Goal: Find specific page/section: Find specific page/section

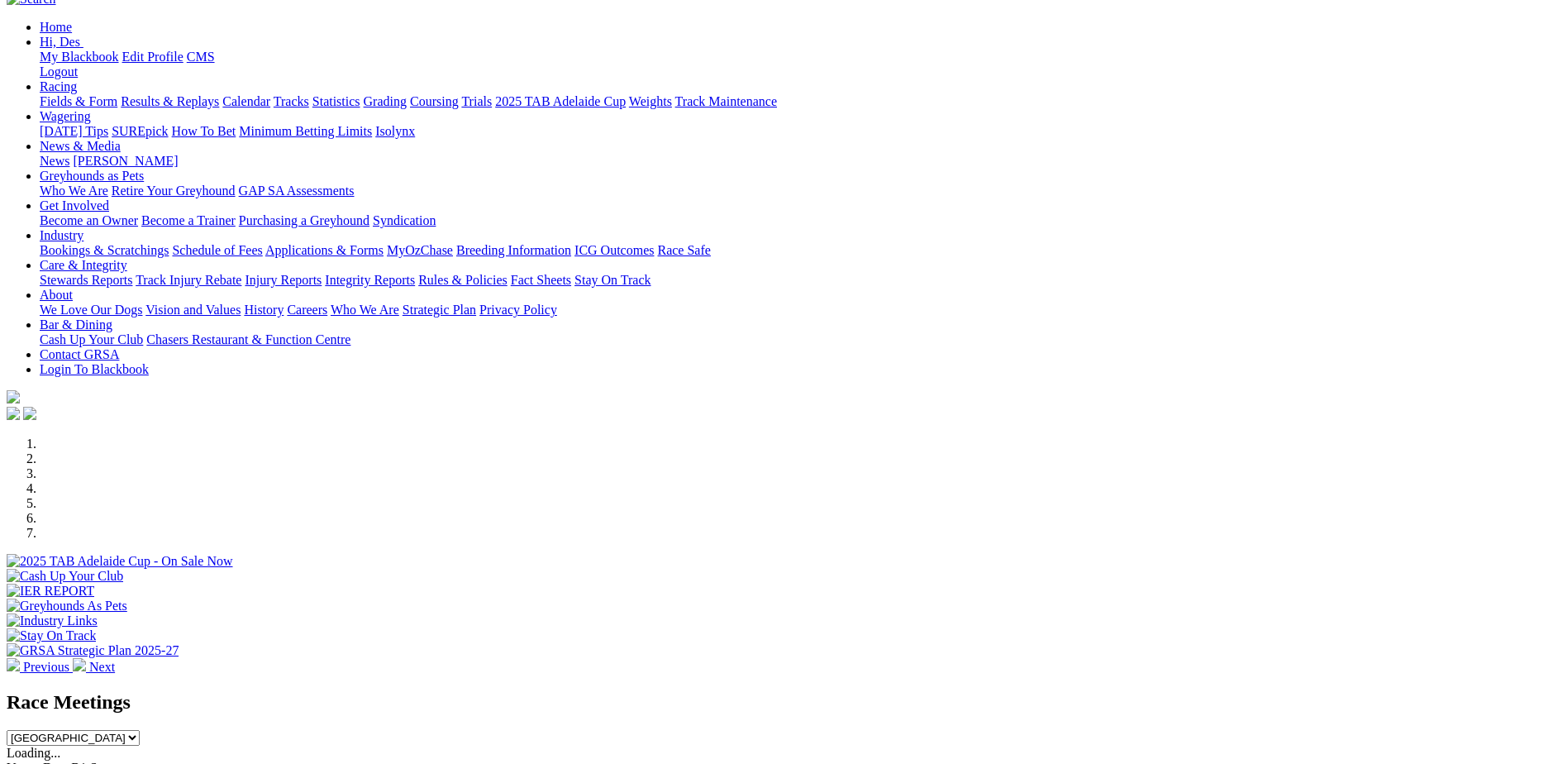
scroll to position [248, 0]
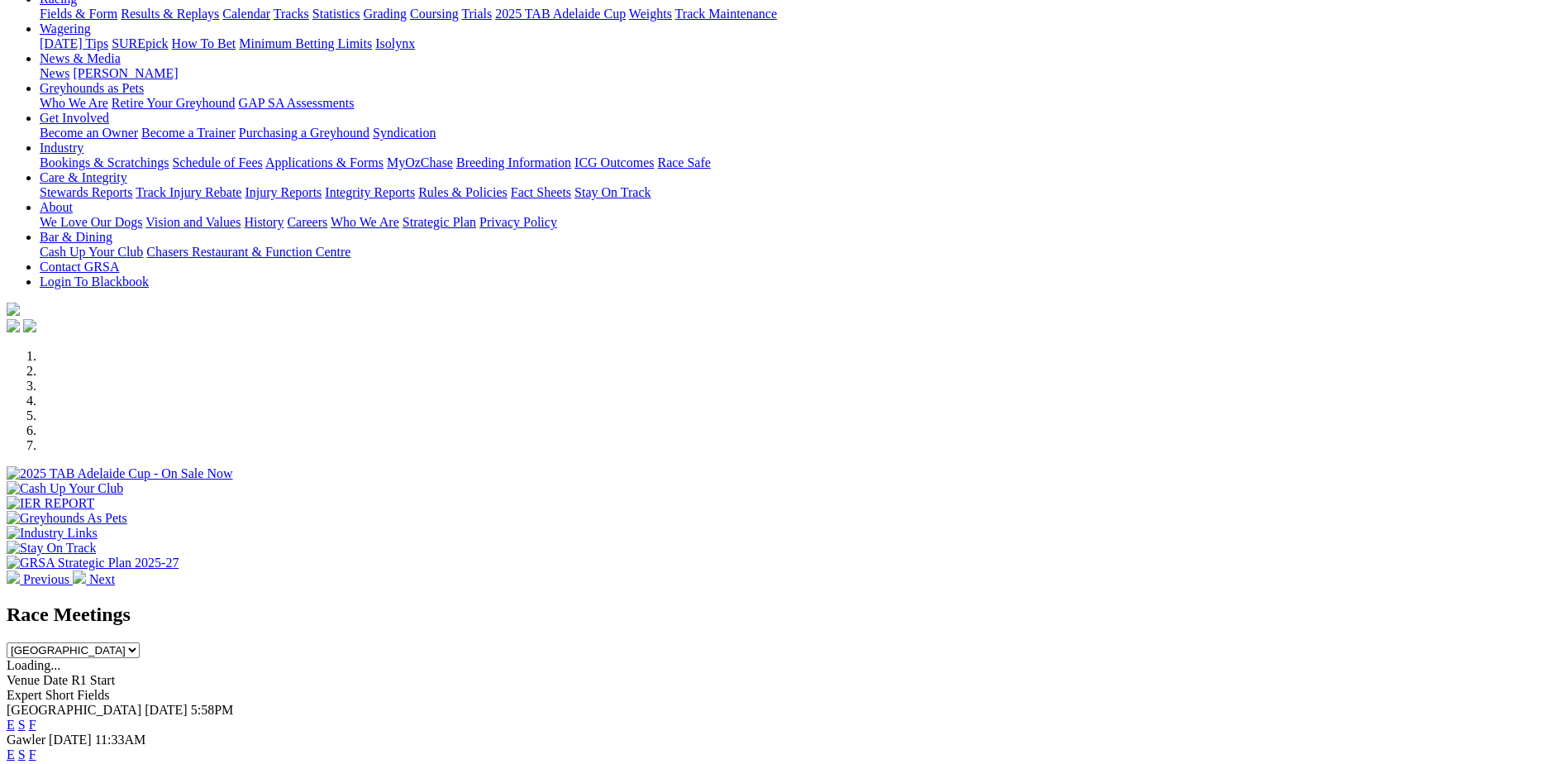
click at [36, 718] on link "F" at bounding box center [33, 725] width 7 height 14
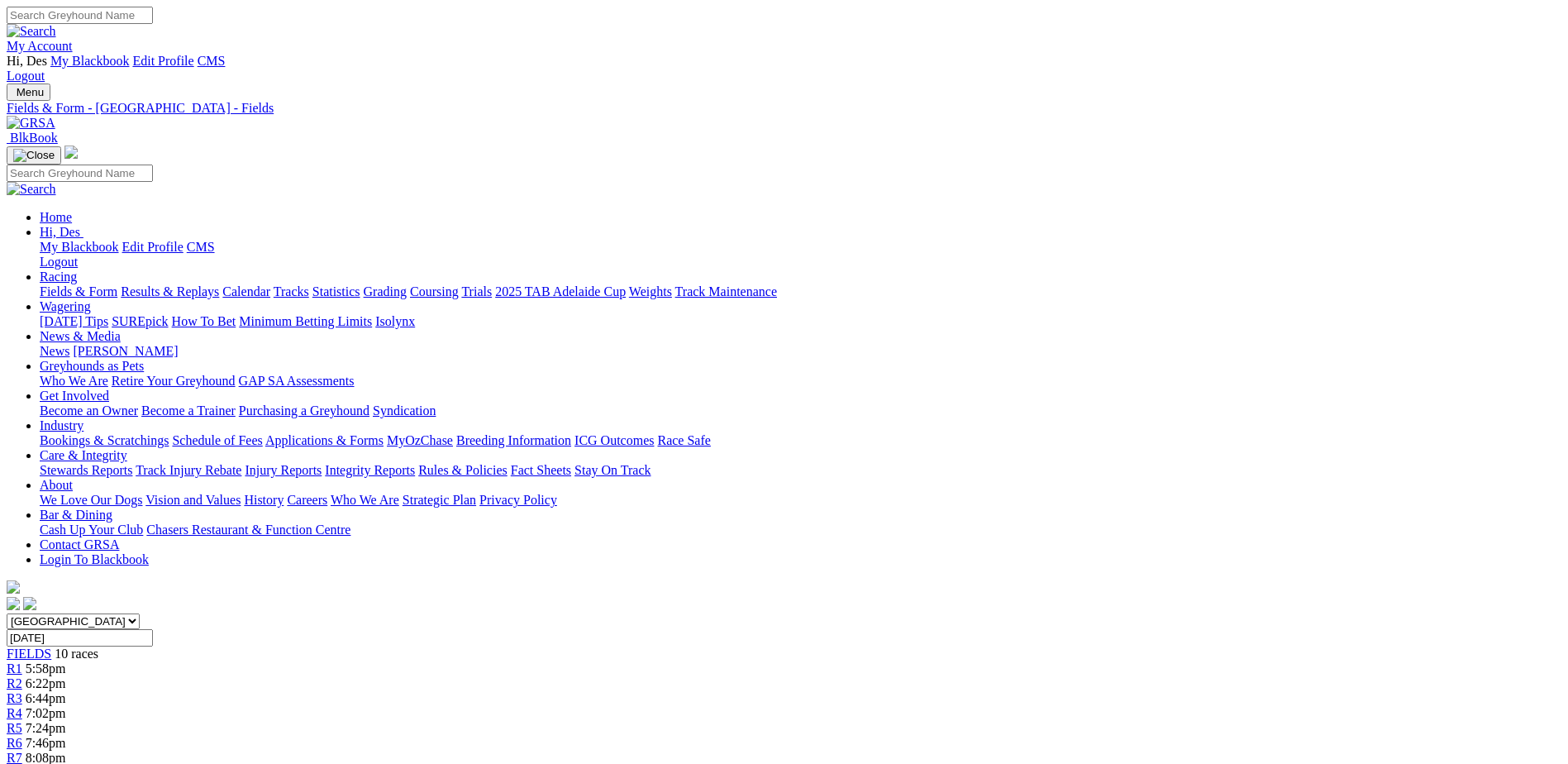
drag, startPoint x: 1413, startPoint y: 406, endPoint x: 1418, endPoint y: 487, distance: 81.2
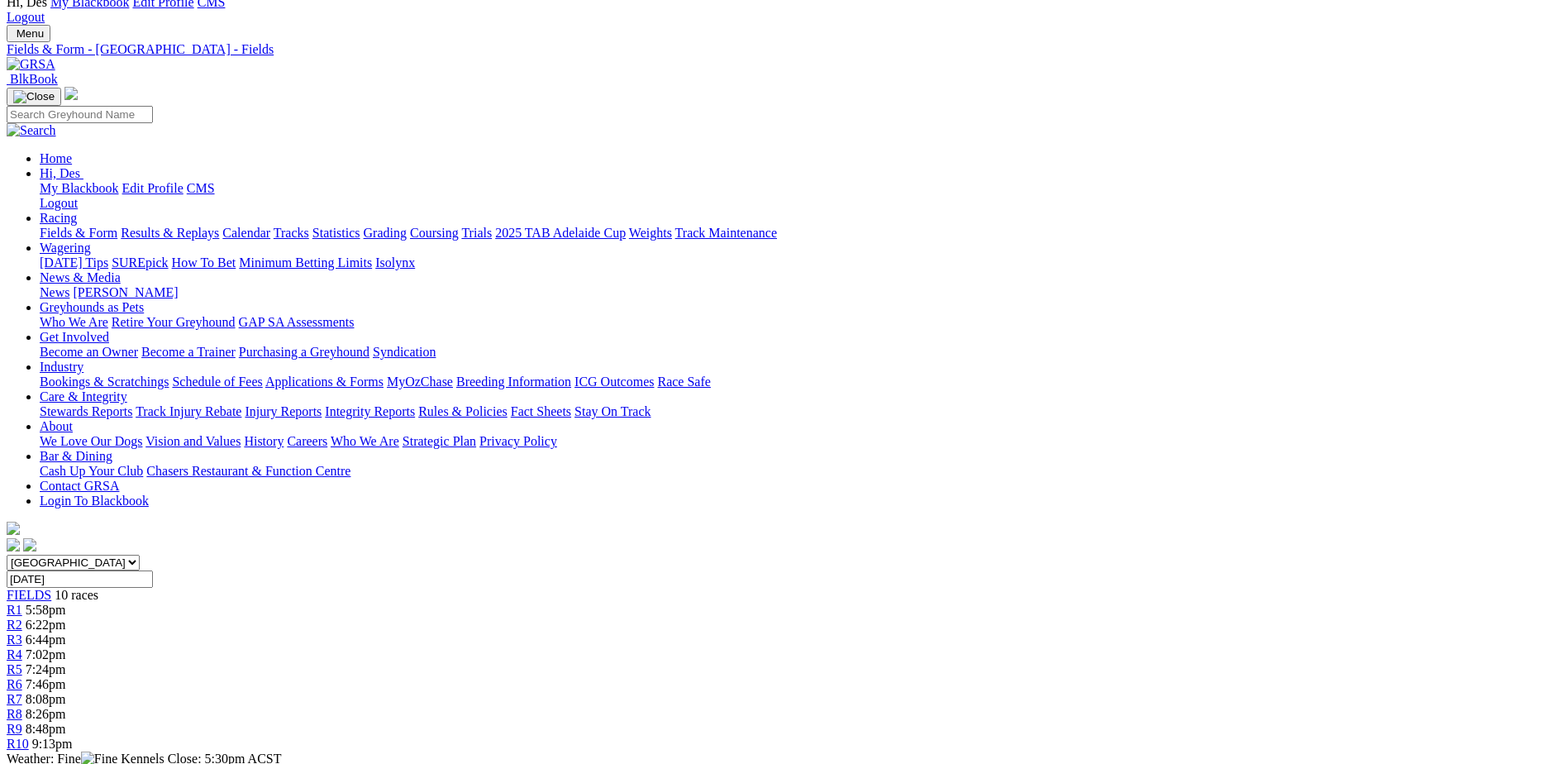
scroll to position [331, 0]
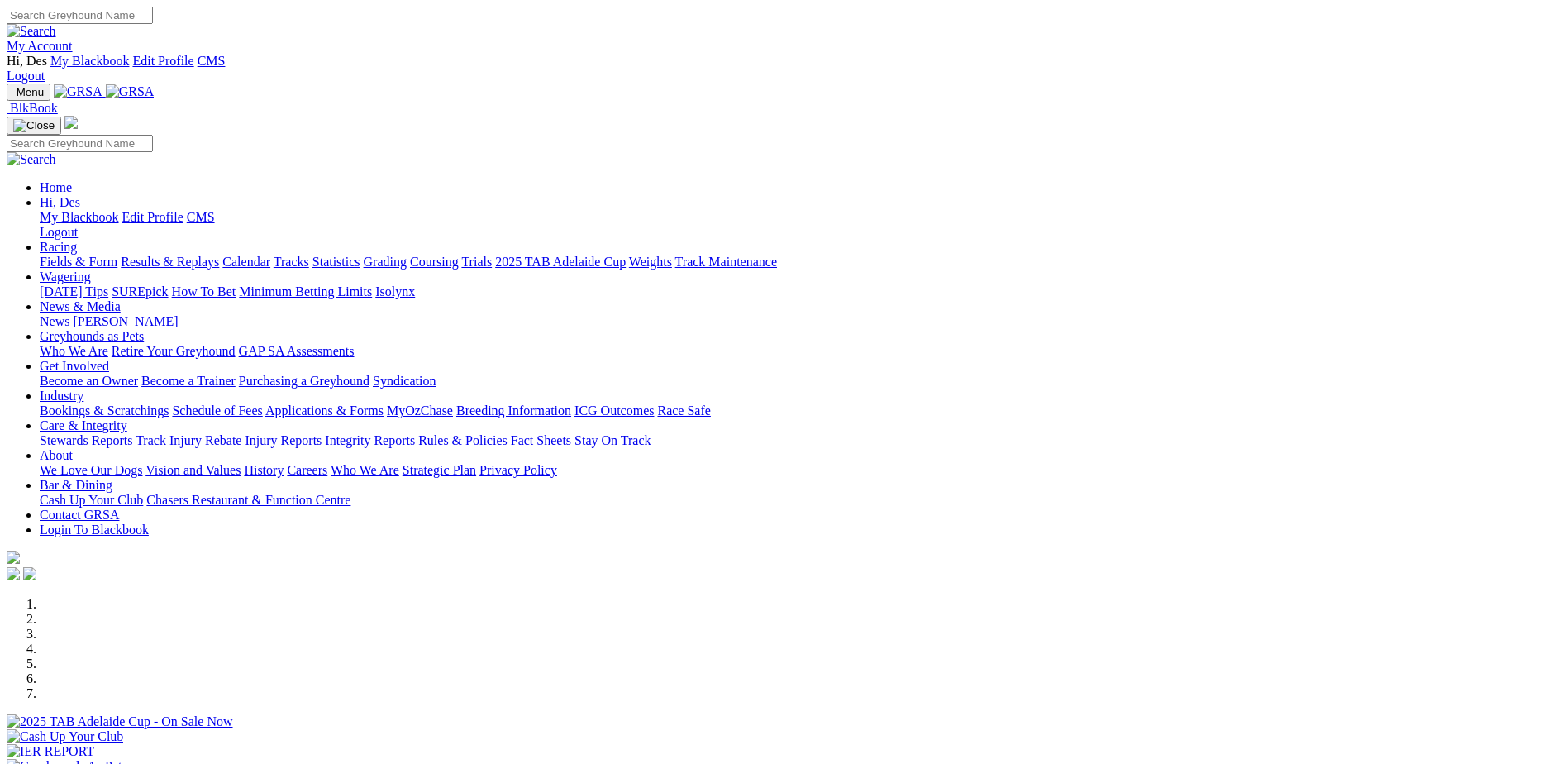
scroll to position [579, 0]
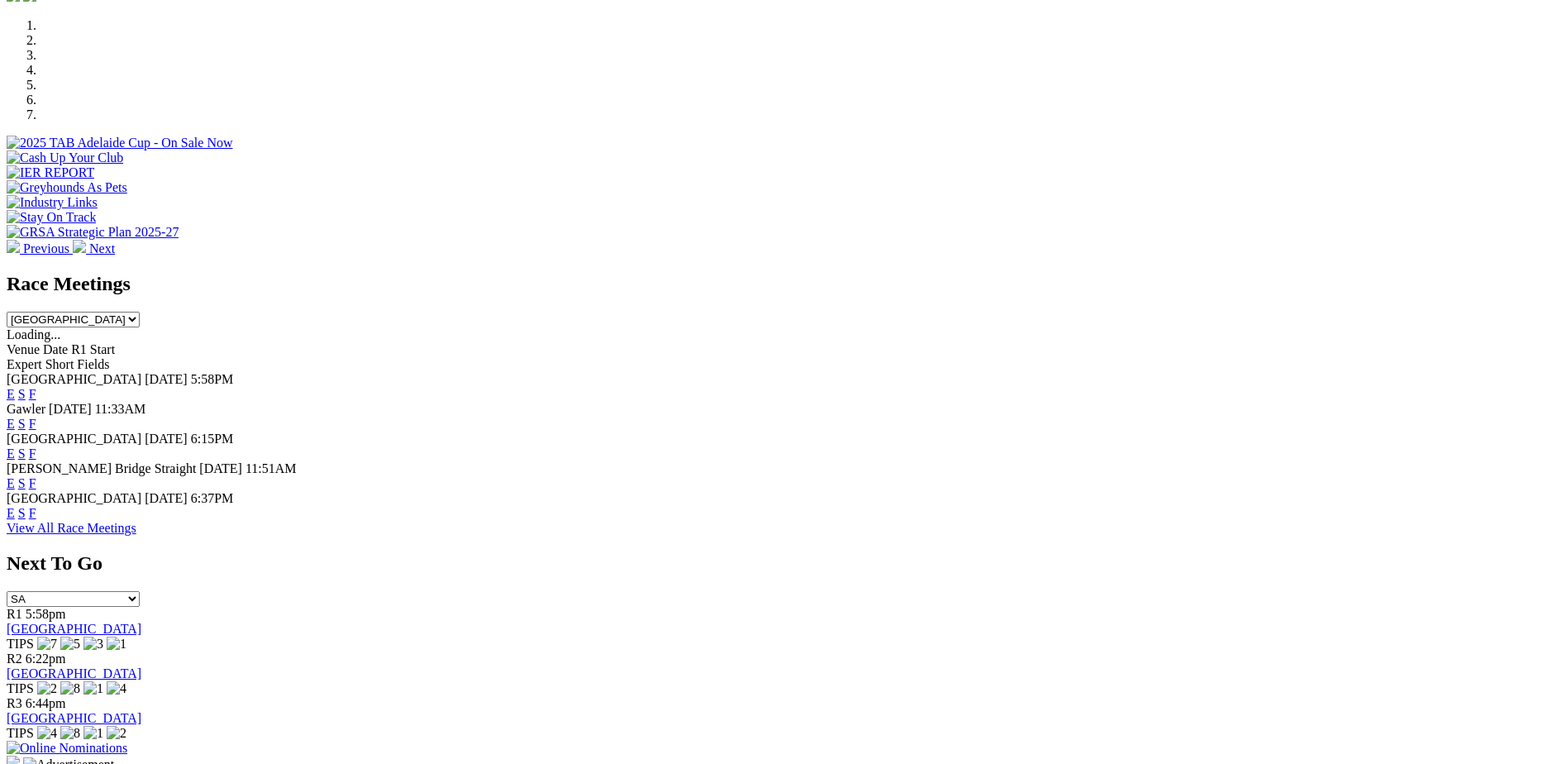
click at [36, 477] on link "F" at bounding box center [33, 484] width 7 height 14
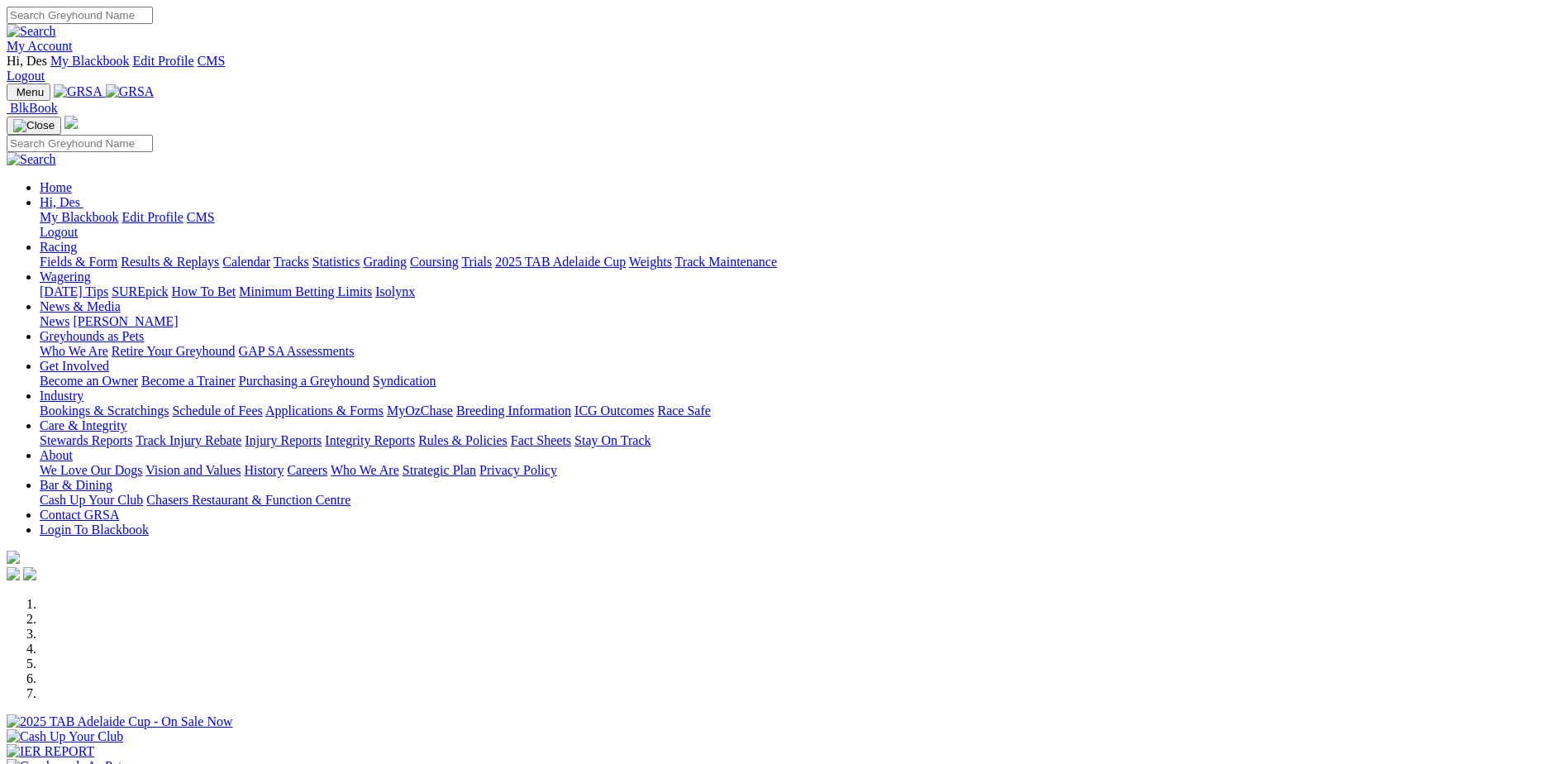
scroll to position [331, 0]
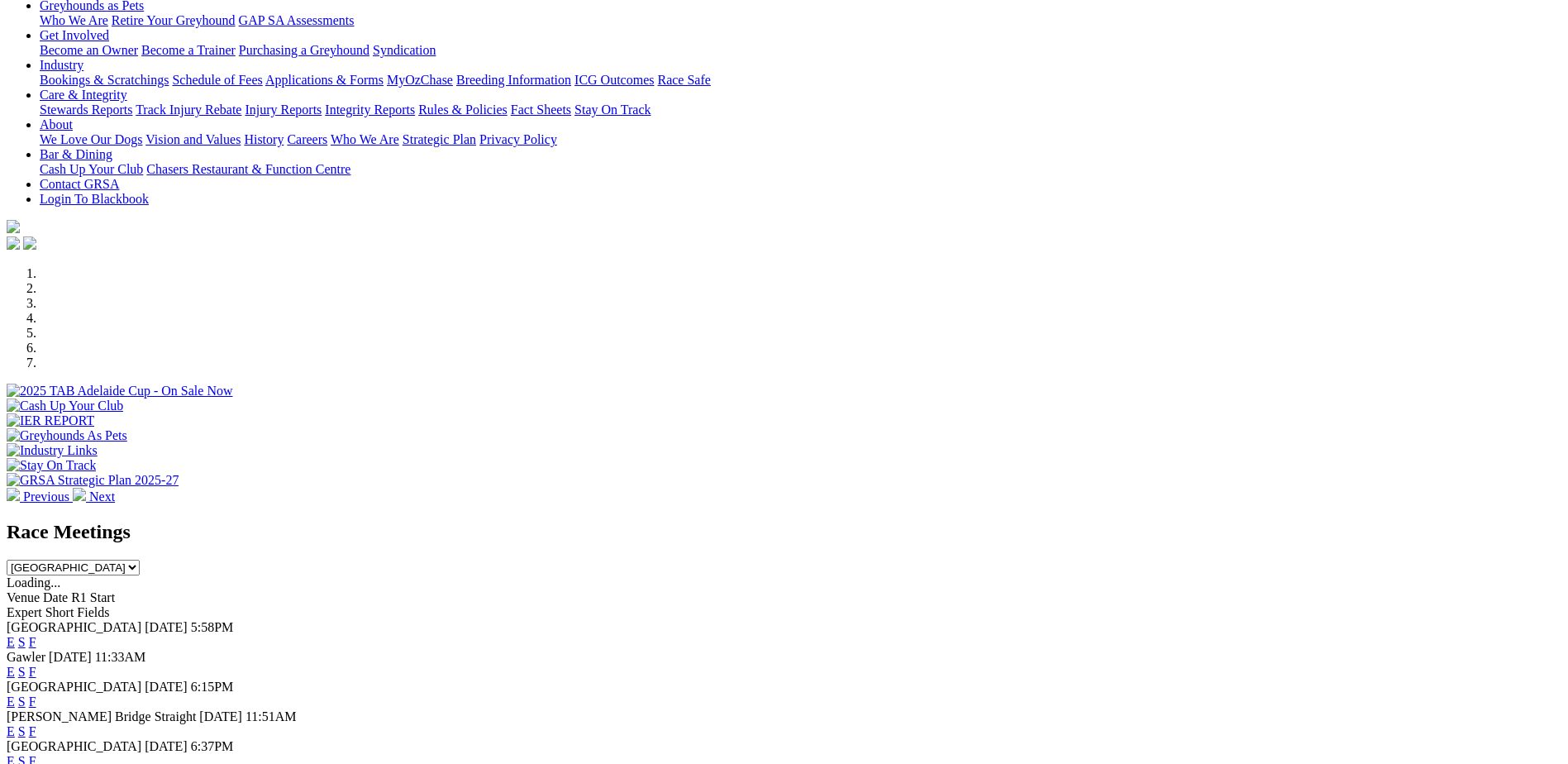
click at [36, 634] on link "F" at bounding box center [33, 642] width 7 height 14
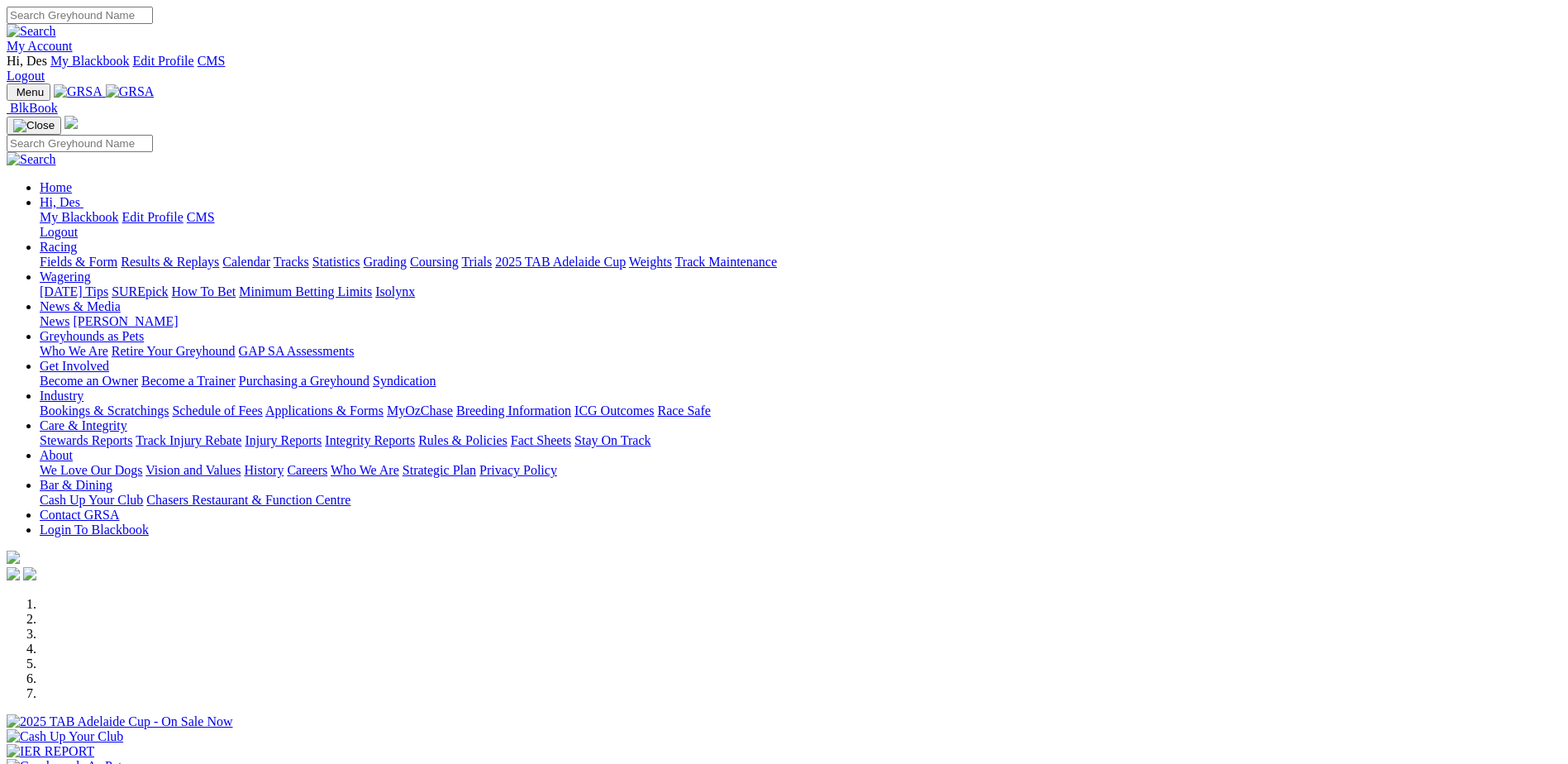
scroll to position [331, 0]
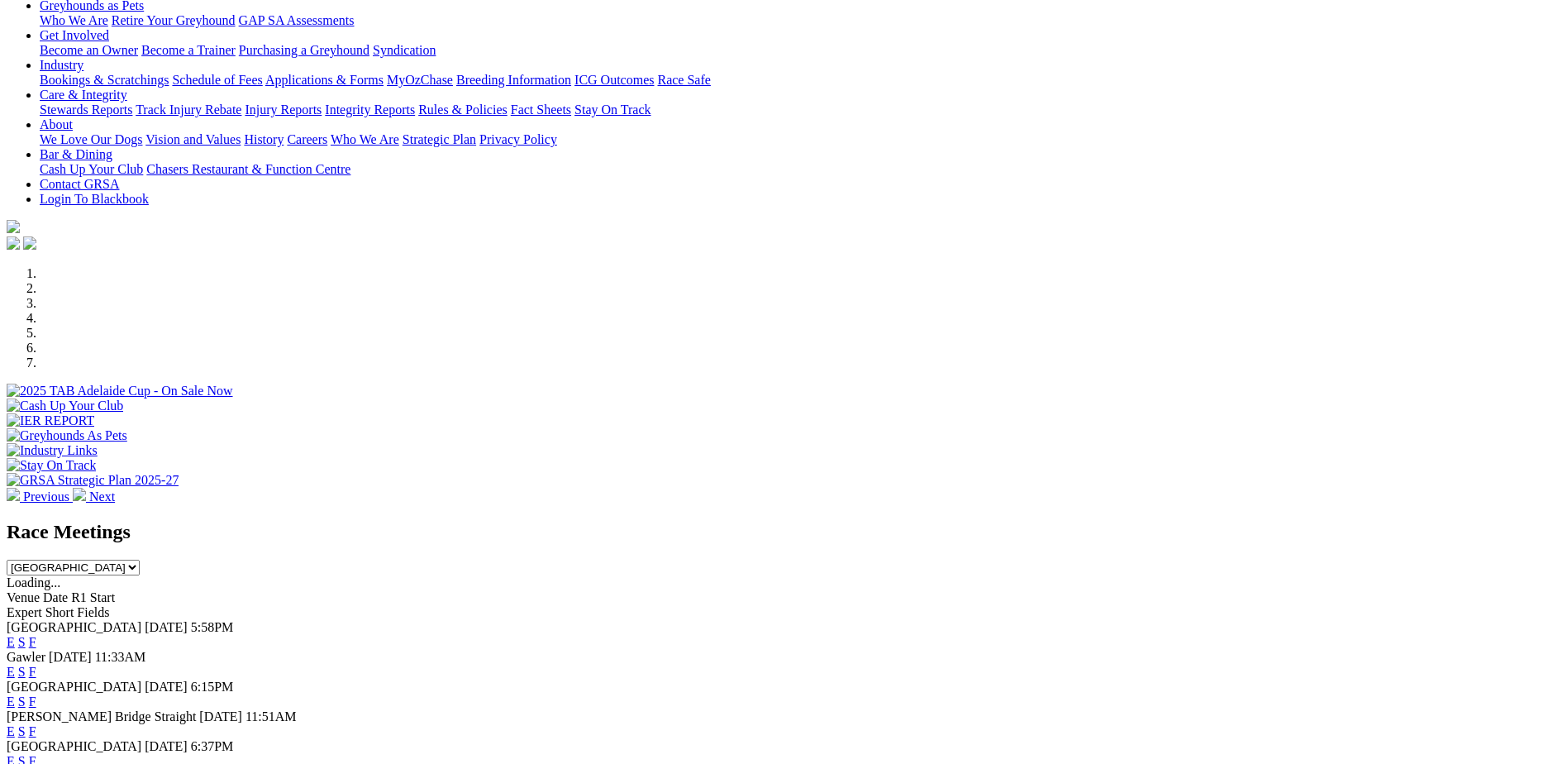
click at [36, 724] on link "F" at bounding box center [33, 731] width 7 height 14
